Goal: Information Seeking & Learning: Learn about a topic

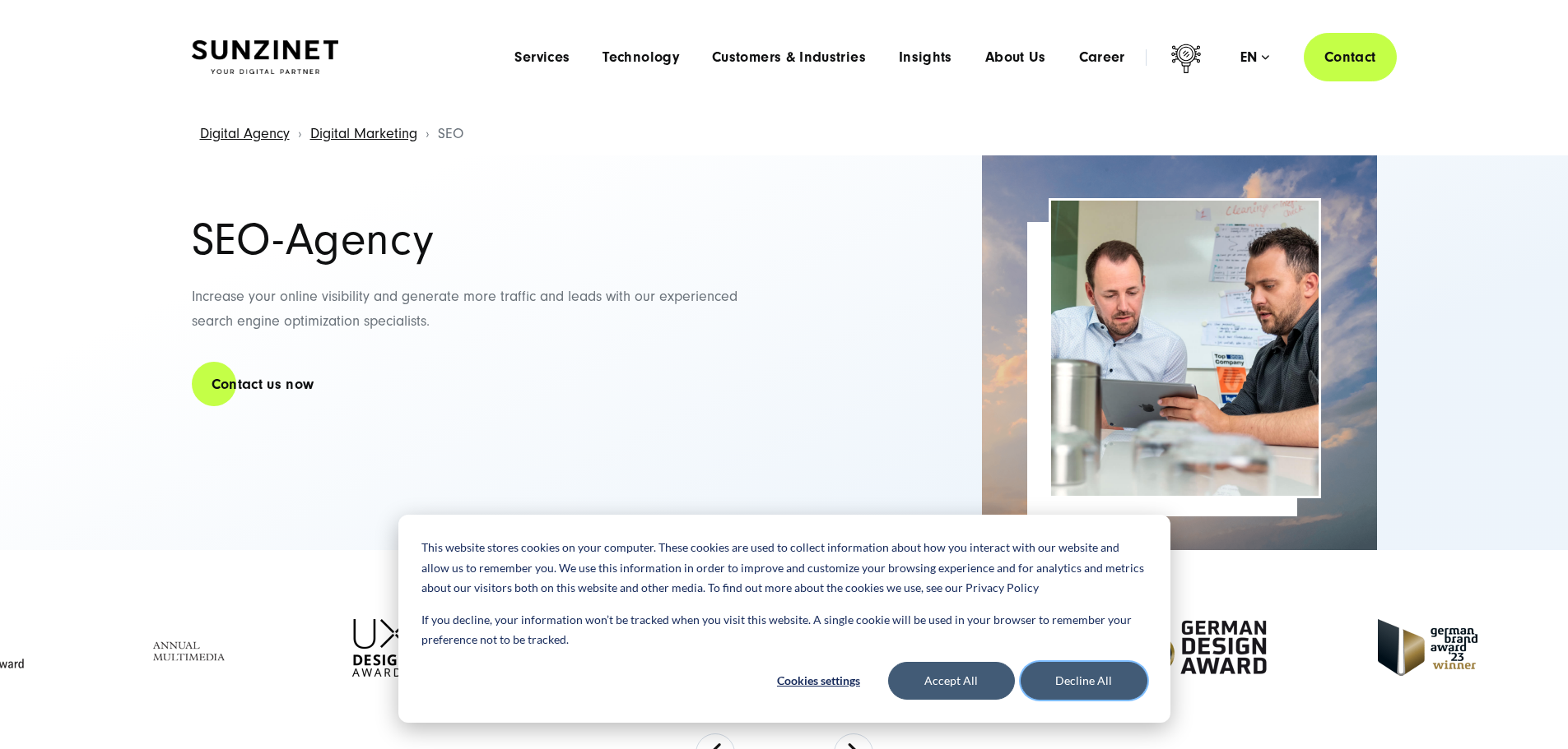
click at [1070, 692] on button "Decline All" at bounding box center [1084, 681] width 127 height 38
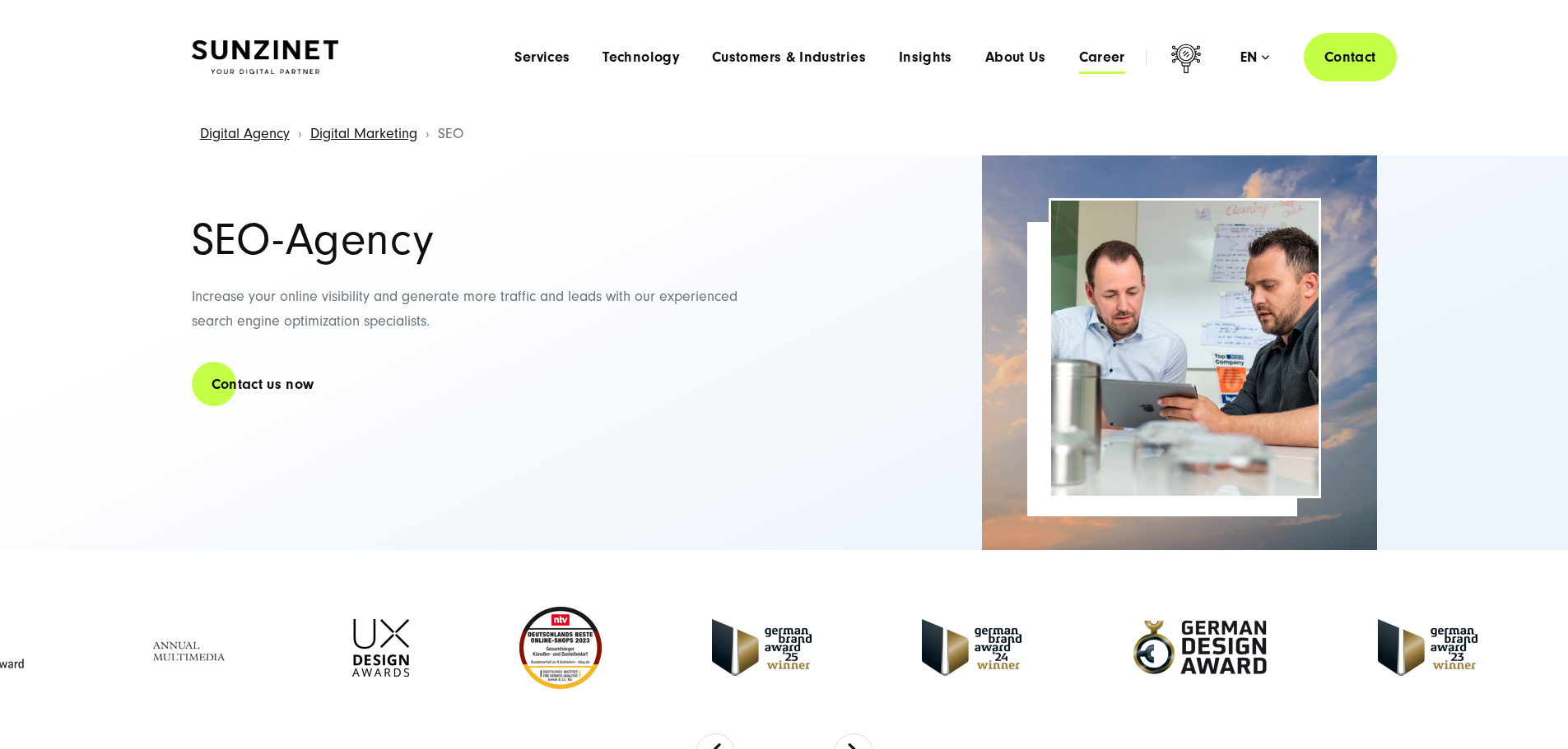
click at [1079, 58] on span "Career" at bounding box center [1102, 57] width 46 height 17
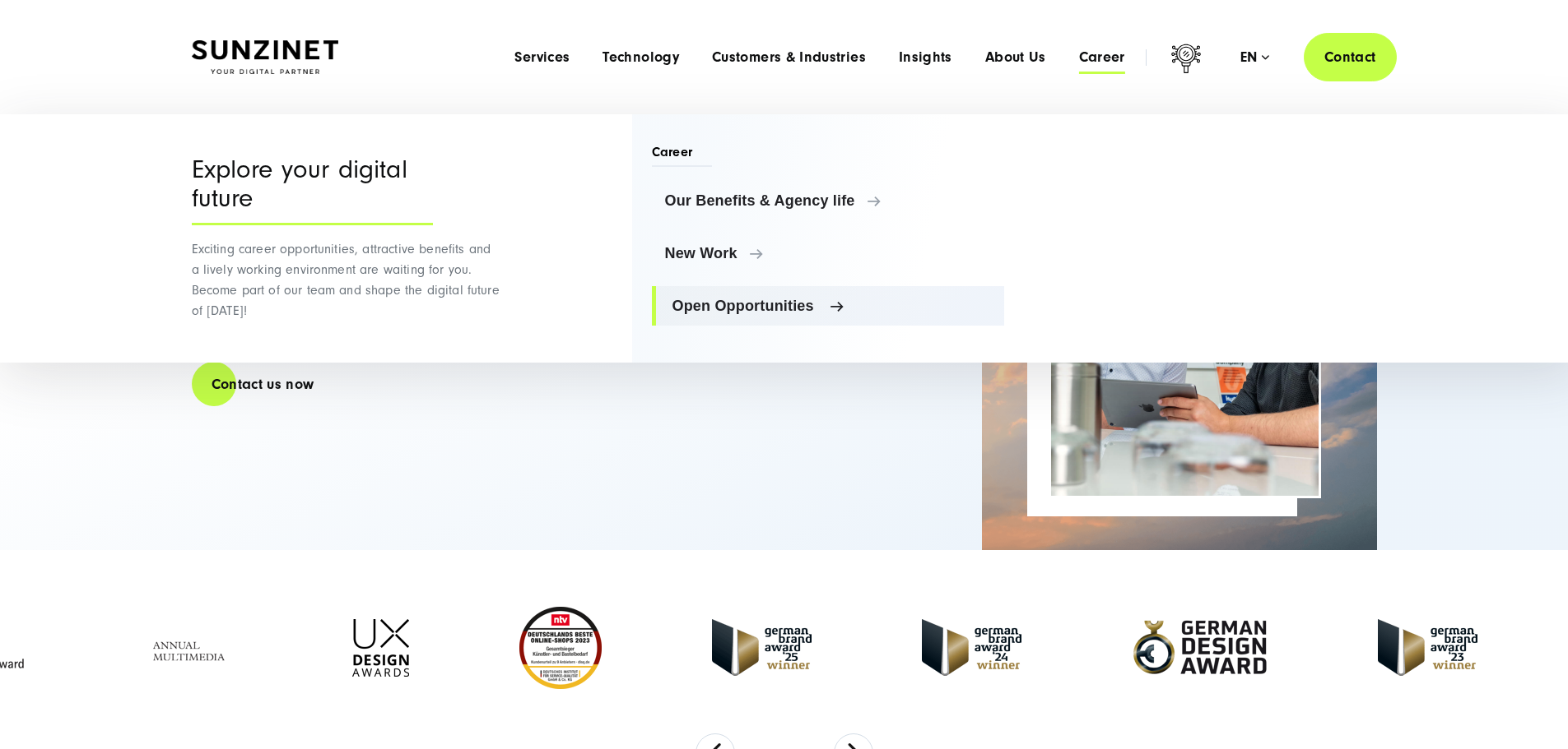
click at [778, 311] on span "Open Opportunities" at bounding box center [832, 306] width 319 height 17
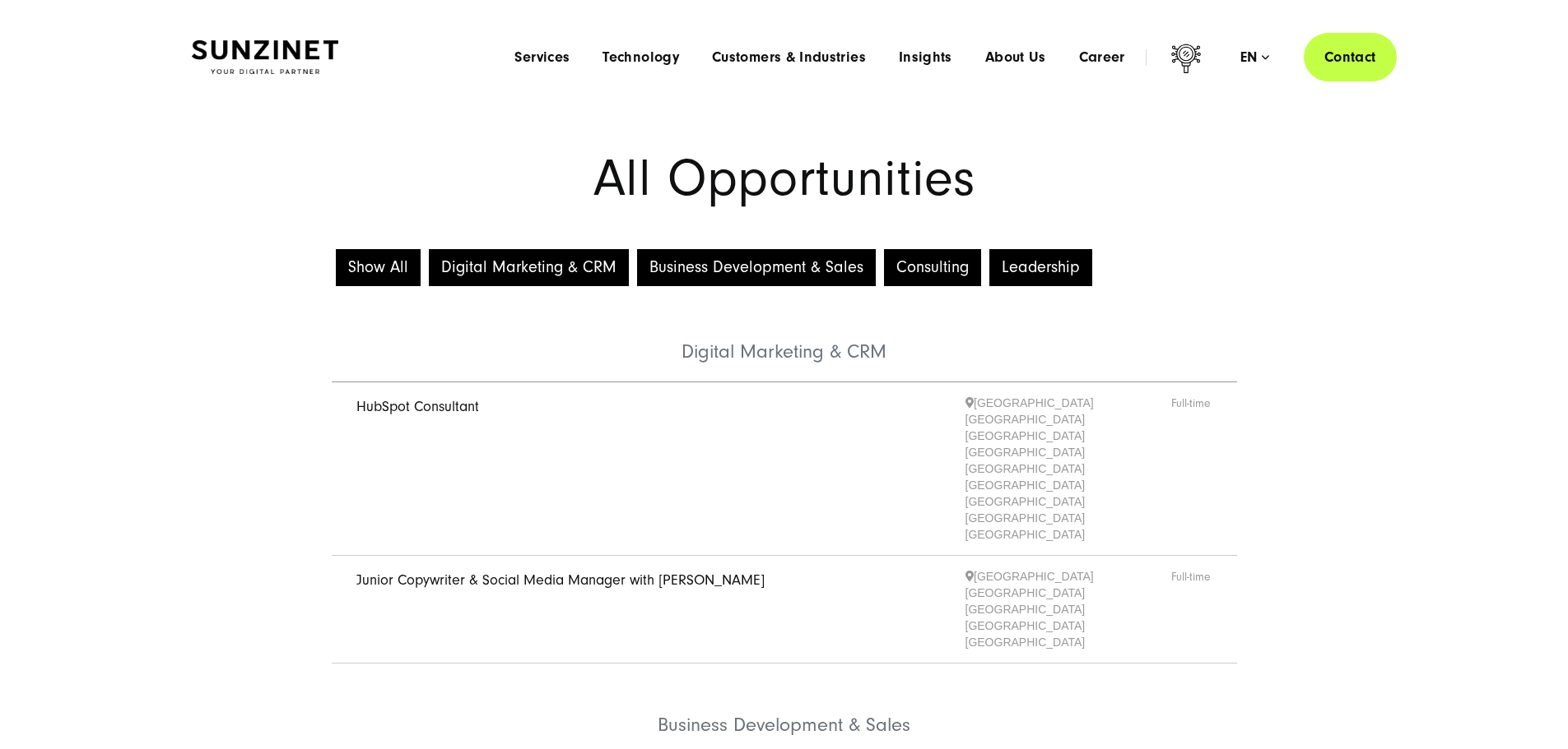
click at [491, 572] on link "Junior Copywriter & Social Media Manager with [PERSON_NAME]" at bounding box center [561, 580] width 408 height 17
